Goal: Transaction & Acquisition: Complete application form

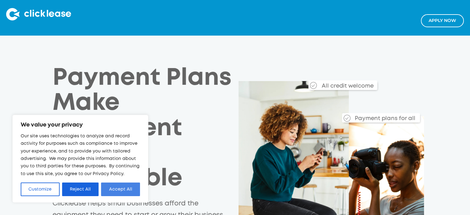
click at [113, 190] on button "Accept All" at bounding box center [120, 189] width 39 height 14
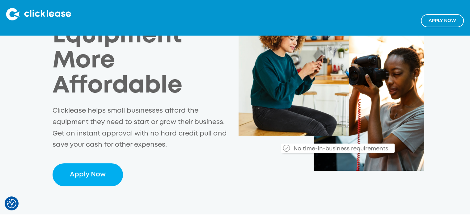
scroll to position [124, 0]
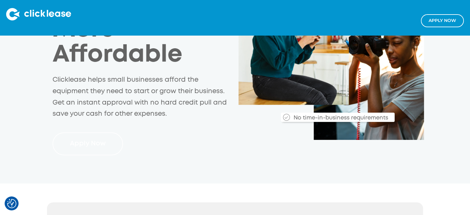
click at [78, 144] on link "Apply Now" at bounding box center [88, 143] width 71 height 23
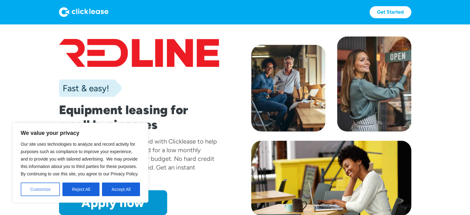
click at [48, 185] on button "Customize" at bounding box center [40, 189] width 39 height 14
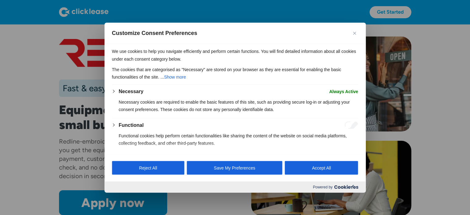
click at [311, 163] on button "Accept All" at bounding box center [321, 168] width 73 height 14
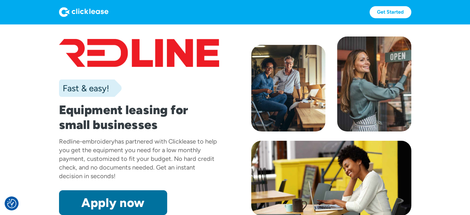
click at [125, 204] on link "Apply now" at bounding box center [113, 202] width 108 height 25
